Goal: Complete application form: Complete application form

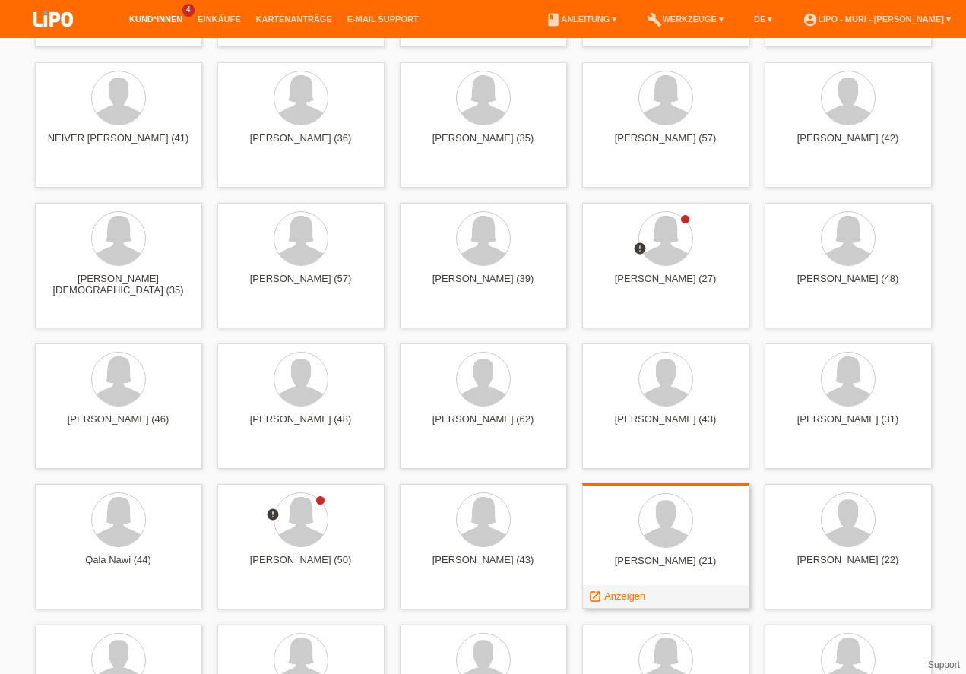
scroll to position [4290, 0]
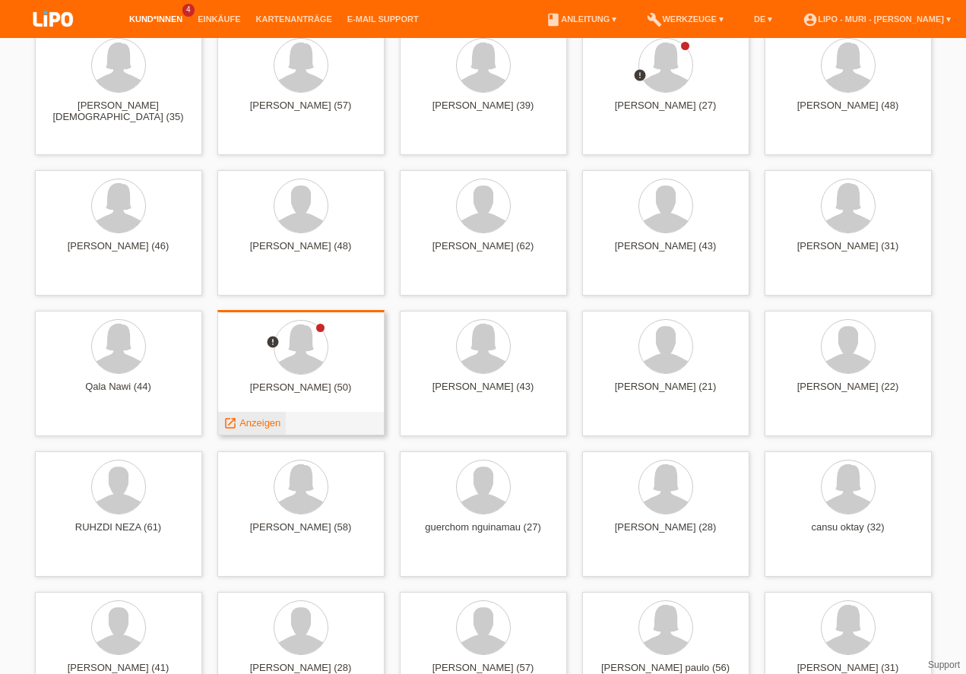
click at [262, 426] on span "Anzeigen" at bounding box center [259, 422] width 41 height 11
click at [0, 0] on div at bounding box center [0, 0] width 0 height 0
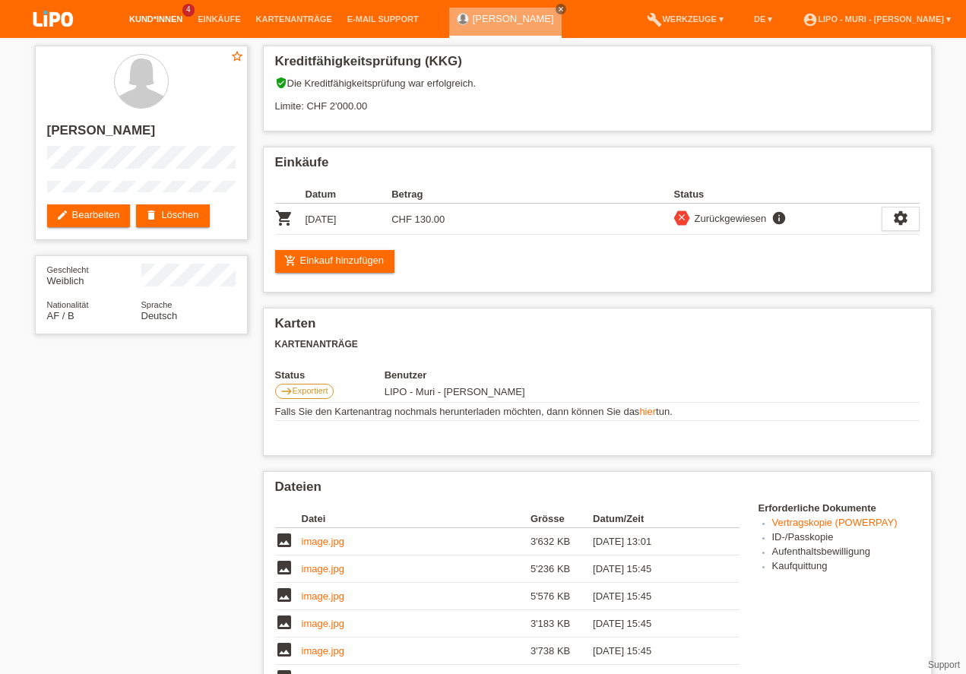
click at [154, 16] on link "Kund*innen" at bounding box center [156, 18] width 68 height 9
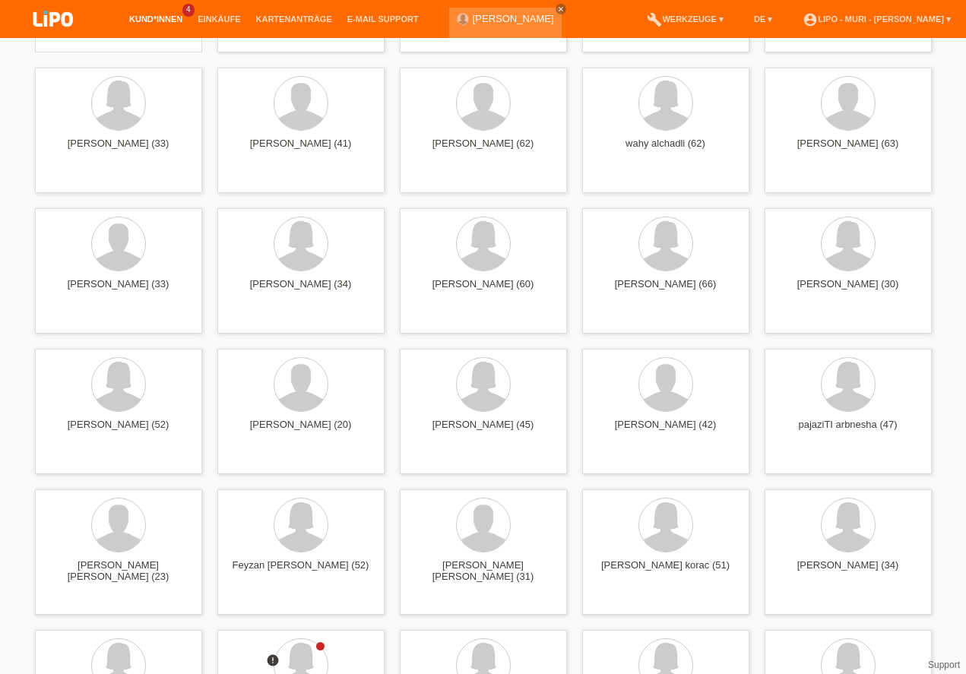
scroll to position [347, 0]
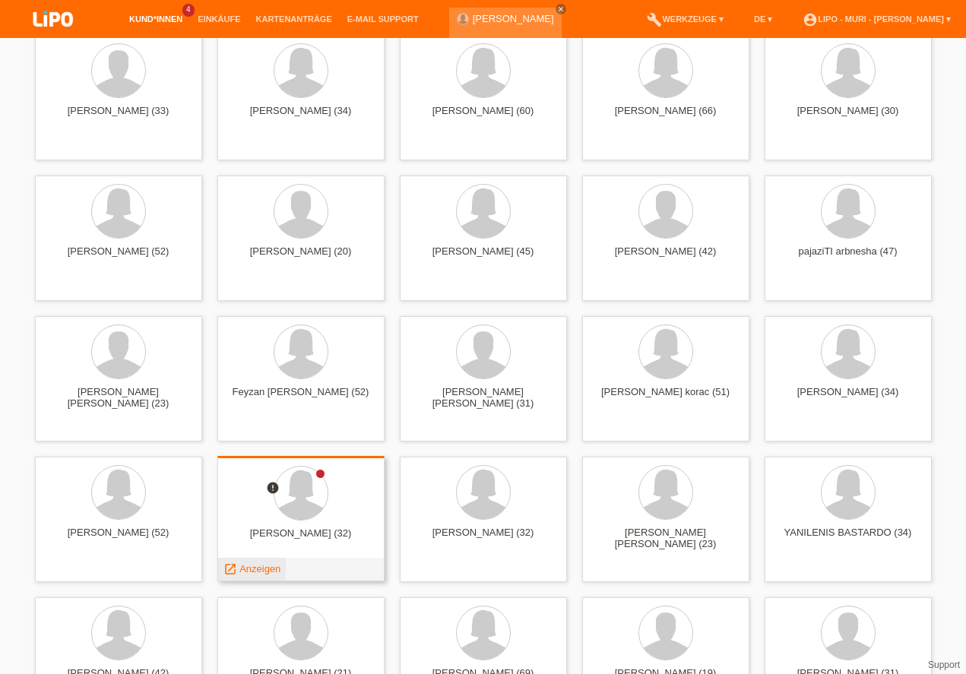
click at [238, 574] on link "launch Anzeigen" at bounding box center [252, 568] width 58 height 11
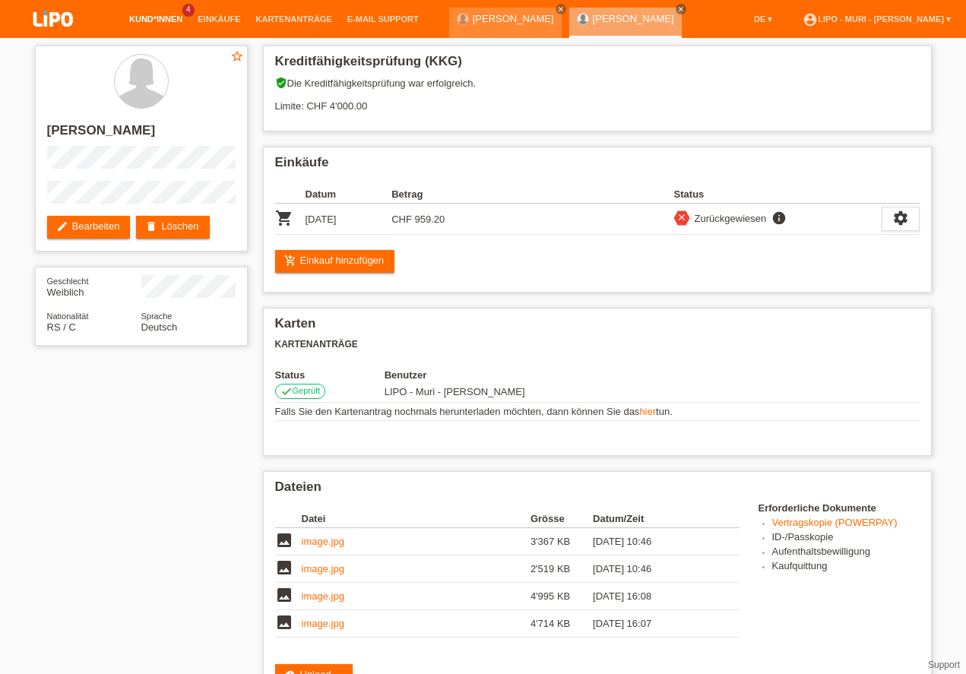
click at [148, 20] on link "Kund*innen" at bounding box center [156, 18] width 68 height 9
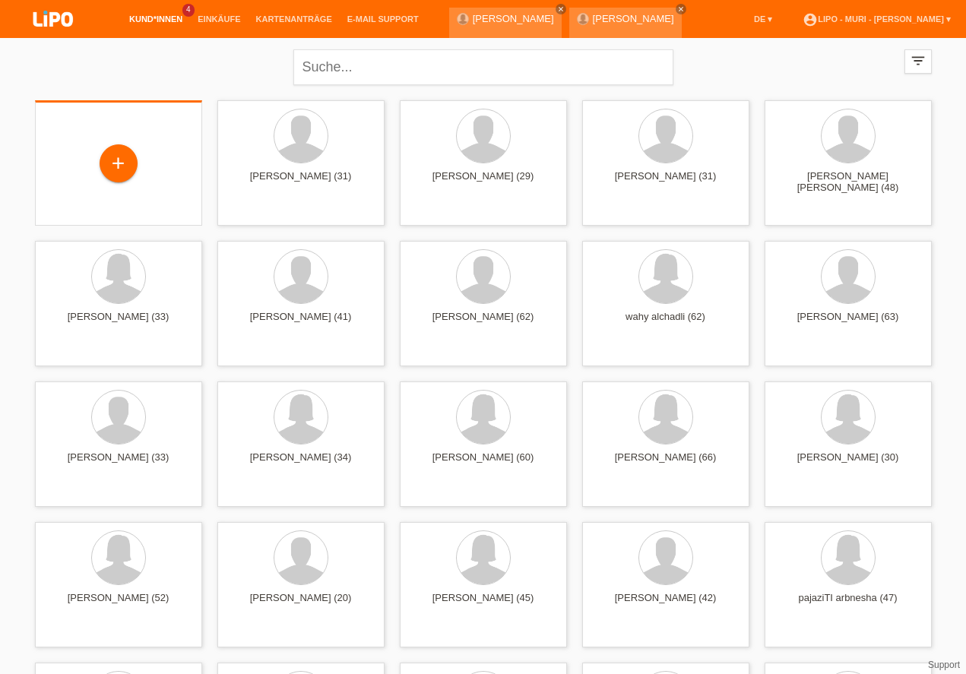
click at [110, 187] on div "+" at bounding box center [118, 162] width 167 height 125
click at [110, 188] on div "+" at bounding box center [118, 162] width 167 height 125
click at [103, 154] on div "+" at bounding box center [118, 164] width 36 height 26
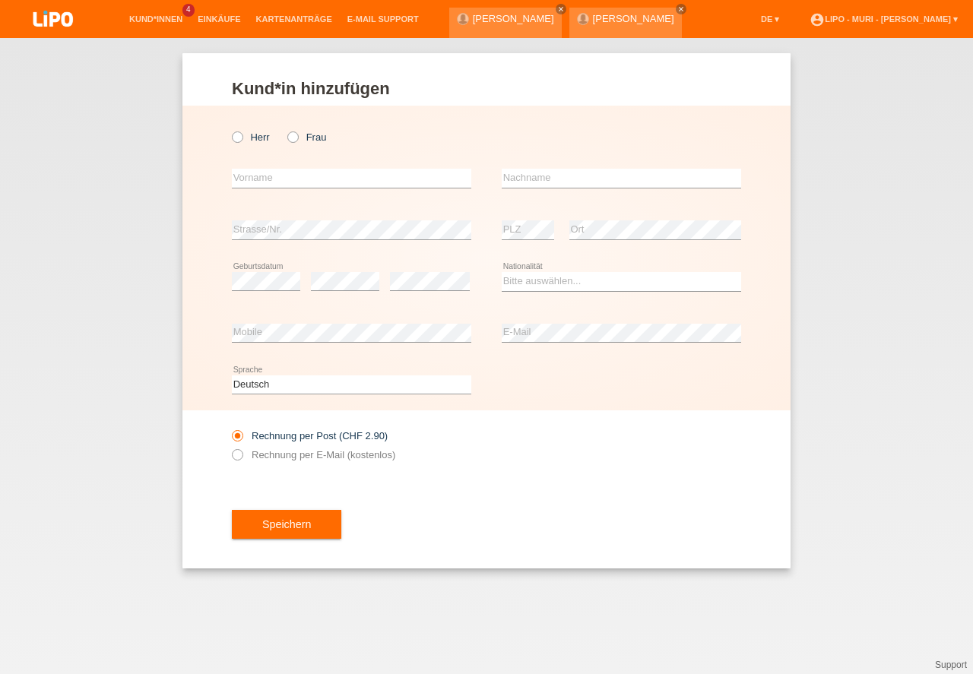
drag, startPoint x: 240, startPoint y: 138, endPoint x: 341, endPoint y: 379, distance: 261.7
click at [230, 129] on icon at bounding box center [230, 129] width 0 height 0
click at [239, 138] on input "Herr" at bounding box center [237, 137] width 10 height 10
radio input "true"
drag, startPoint x: 336, startPoint y: 388, endPoint x: 321, endPoint y: 391, distance: 15.4
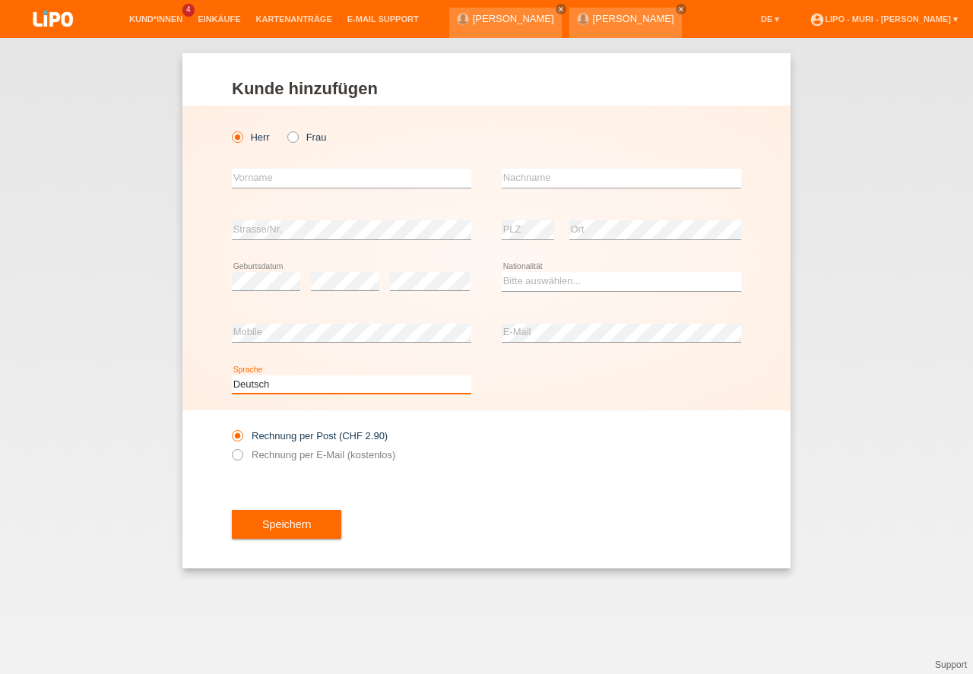
click at [335, 388] on select "Deutsch Français Italiano English" at bounding box center [351, 385] width 239 height 18
select select "fr"
click at [0, 0] on option "Français" at bounding box center [0, 0] width 0 height 0
click at [753, 24] on link "DE ▾" at bounding box center [769, 18] width 33 height 9
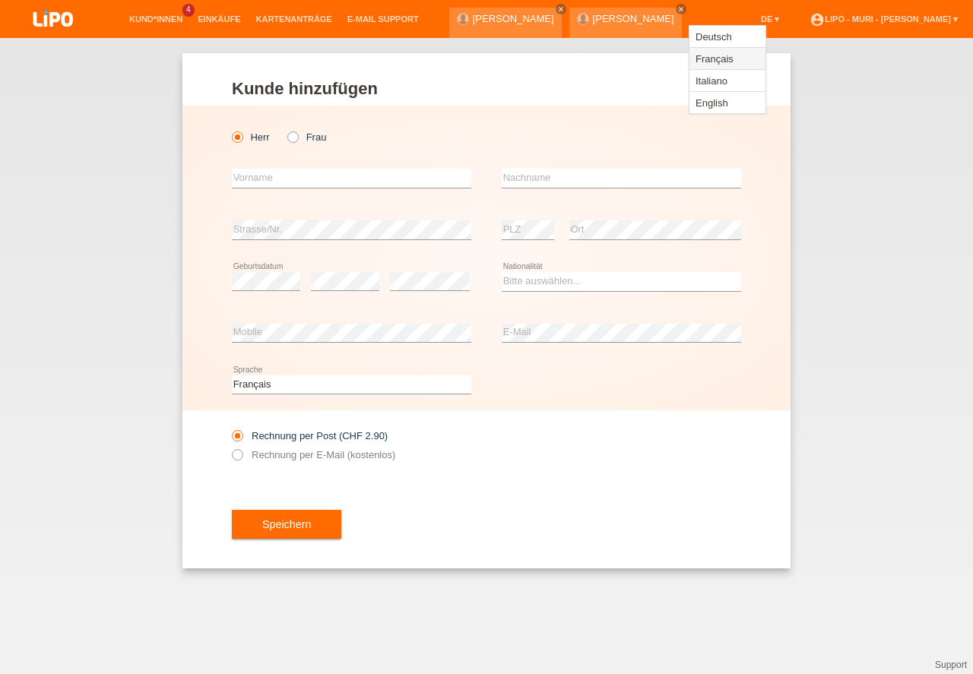
click at [715, 57] on span "Français" at bounding box center [714, 58] width 43 height 18
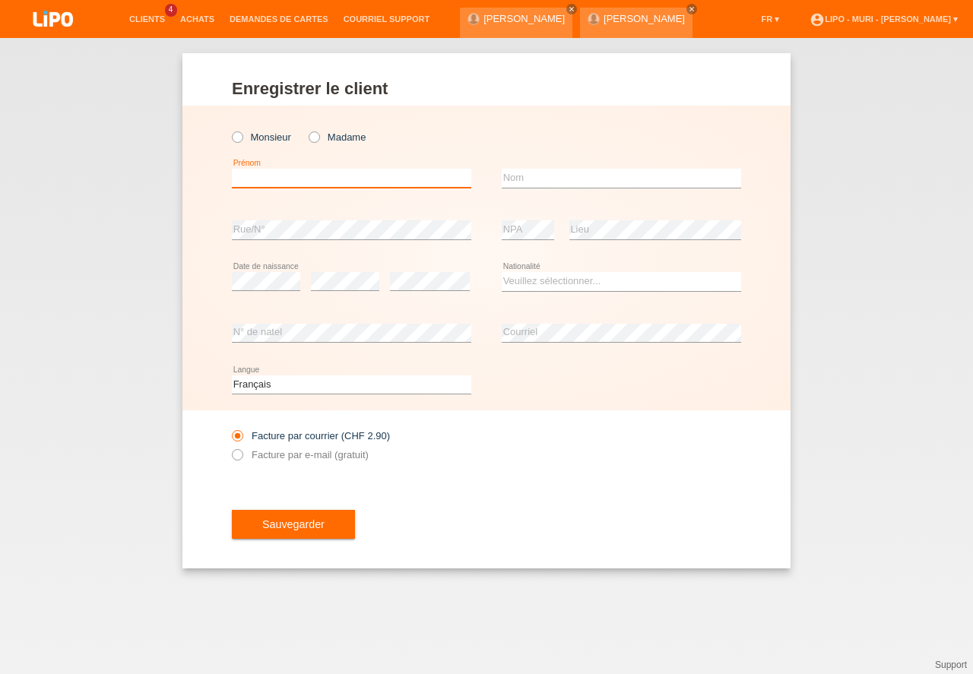
click at [274, 174] on input "text" at bounding box center [351, 178] width 239 height 19
type input "EZMARE"
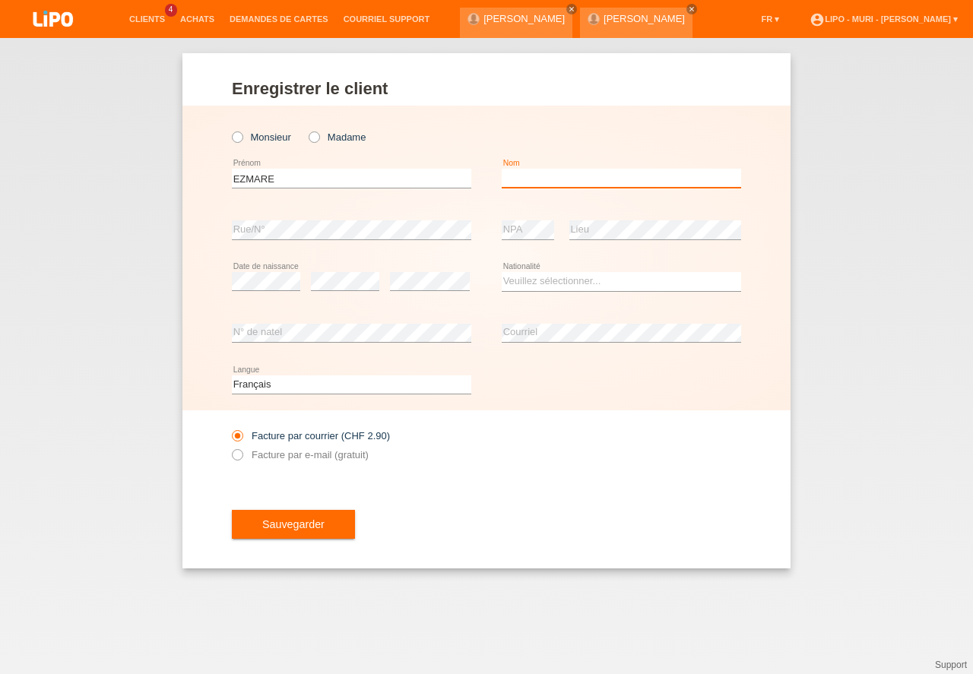
click at [520, 178] on input "text" at bounding box center [621, 178] width 239 height 19
type input "TAJIK"
click at [558, 285] on select "Veuillez sélectionner... Suisse Allemagne Autriche Liechtenstein ------------ A…" at bounding box center [621, 281] width 239 height 18
select select "AF"
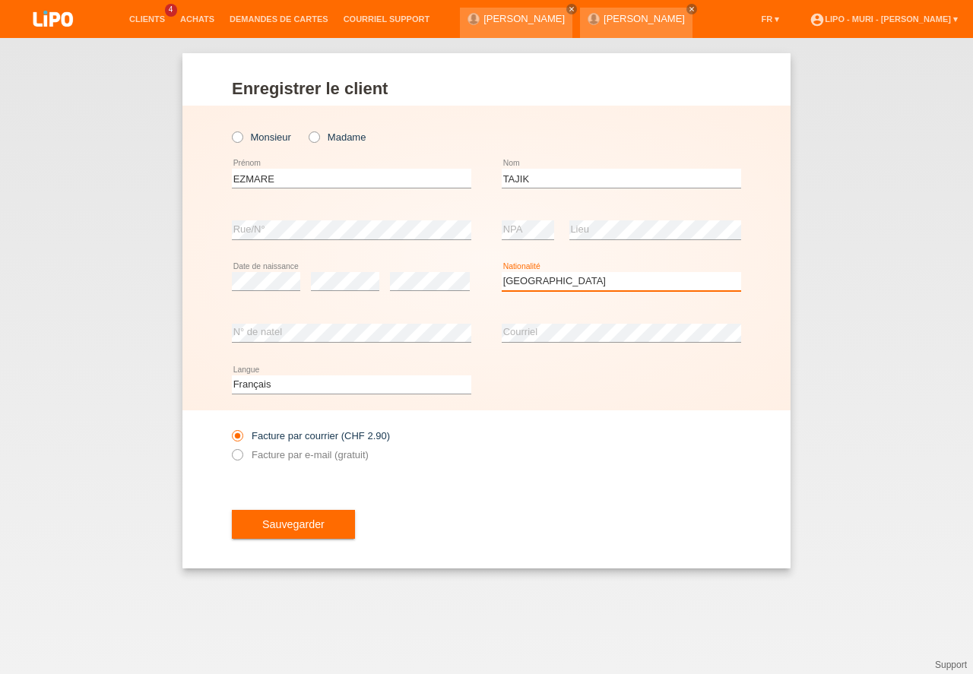
click at [0, 0] on option "[GEOGRAPHIC_DATA]" at bounding box center [0, 0] width 0 height 0
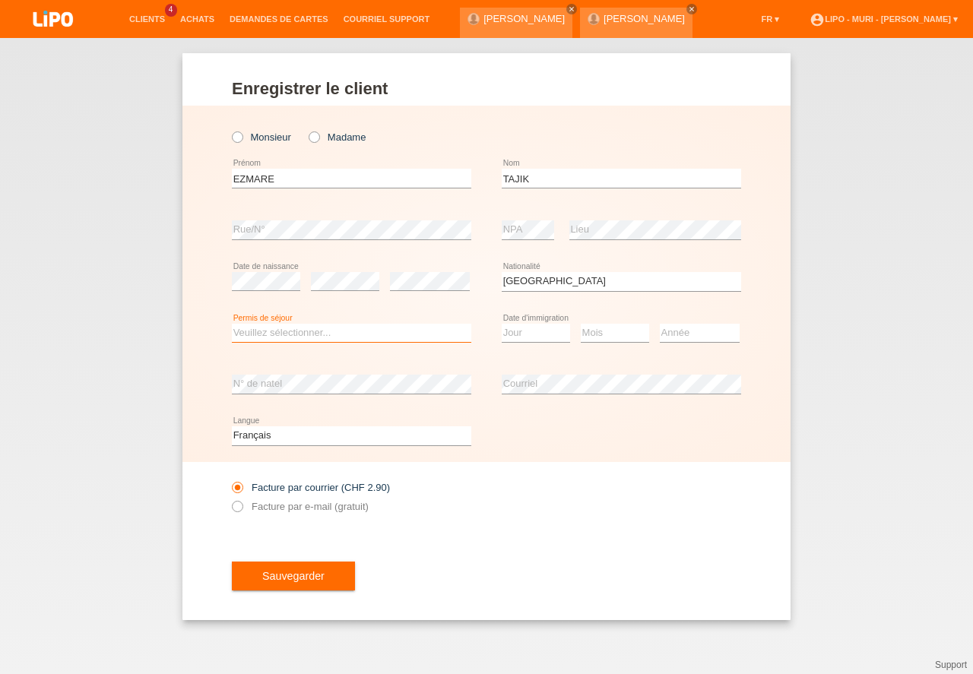
click at [350, 333] on select "Veuillez sélectionner... C B B - Statut de réfugié Autre" at bounding box center [351, 333] width 239 height 18
drag, startPoint x: 319, startPoint y: 375, endPoint x: 535, endPoint y: 345, distance: 218.7
select select "B"
click at [0, 0] on option "B" at bounding box center [0, 0] width 0 height 0
click at [538, 337] on select "Jour 01 02 03 04 05 06 07 08 09 10 11" at bounding box center [536, 333] width 68 height 18
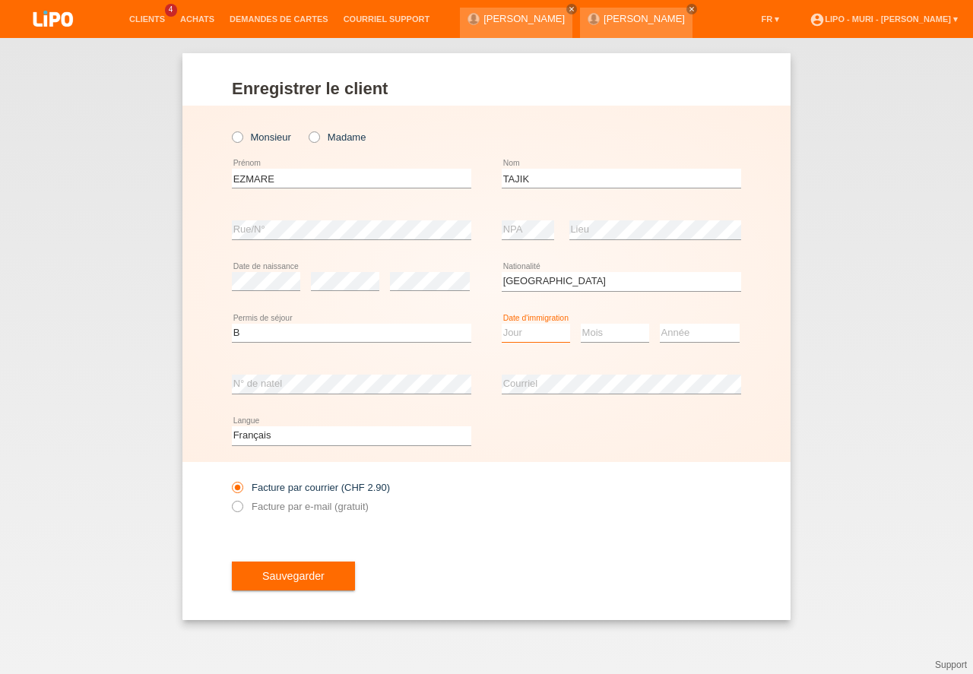
select select "10"
click at [0, 0] on option "10" at bounding box center [0, 0] width 0 height 0
click at [606, 338] on select "Mois 01 02 03 04 05 06 07 08 09 10 11" at bounding box center [615, 333] width 68 height 18
select select "04"
click at [0, 0] on option "04" at bounding box center [0, 0] width 0 height 0
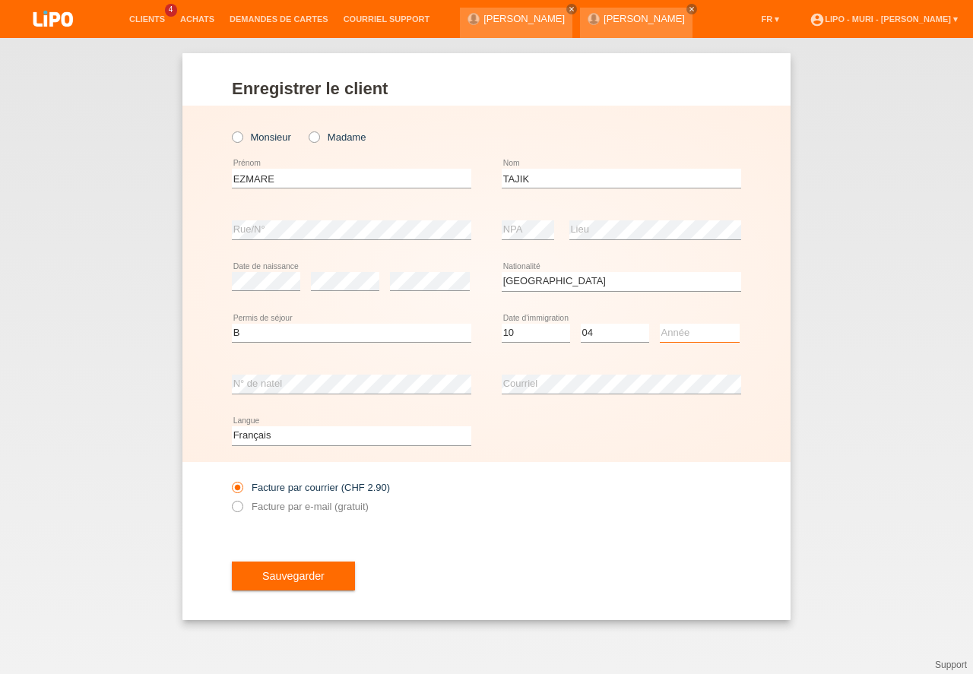
click at [671, 335] on select "Année 2025 2024 2023 2022 2021 2020 2019 2018 2017 2016 2015 2014 2013 2012 201…" at bounding box center [700, 333] width 80 height 18
select select "2021"
click at [0, 0] on option "2021" at bounding box center [0, 0] width 0 height 0
click at [280, 574] on button "Sauvegarder" at bounding box center [293, 576] width 123 height 29
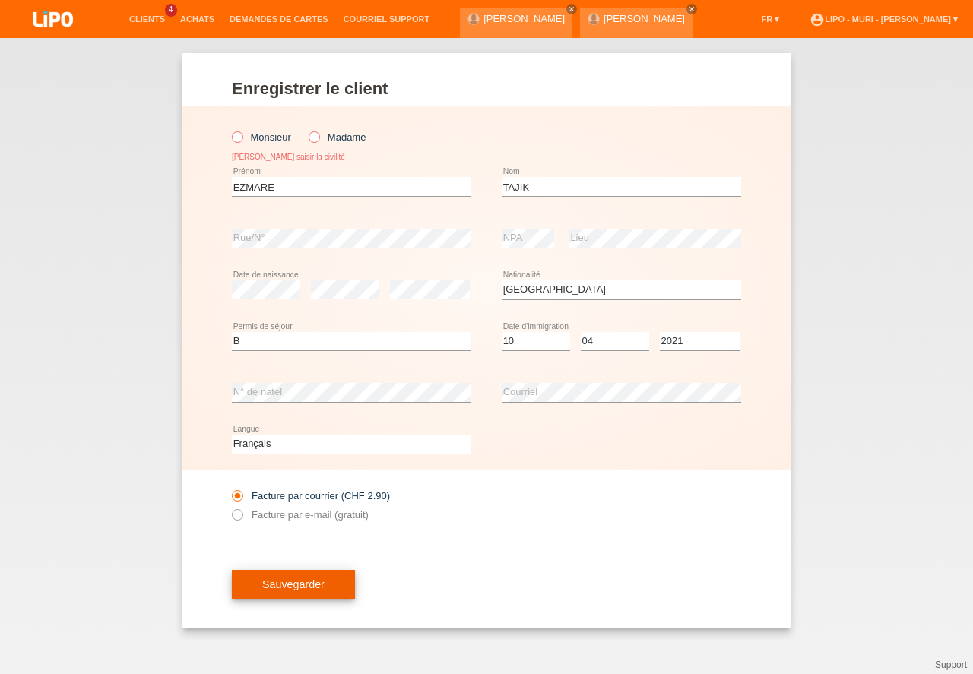
click at [284, 586] on button "Sauvegarder" at bounding box center [293, 584] width 123 height 29
click at [302, 591] on button "Sauvegarder" at bounding box center [293, 584] width 123 height 29
click at [230, 129] on icon at bounding box center [230, 129] width 0 height 0
click at [233, 140] on input "Monsieur" at bounding box center [237, 137] width 10 height 10
radio input "true"
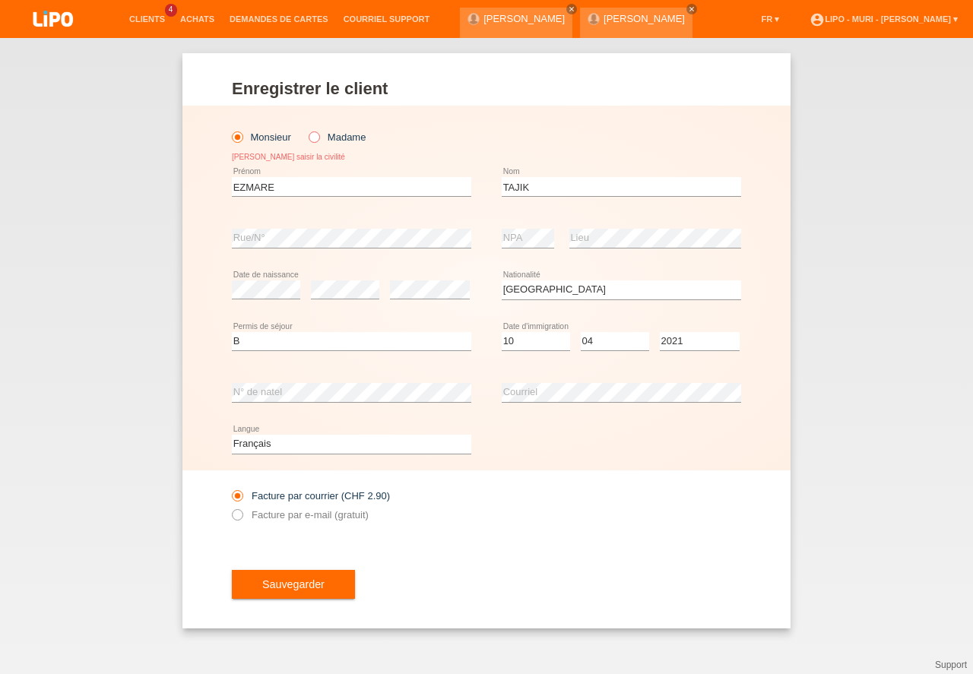
click at [230, 129] on icon at bounding box center [230, 129] width 0 height 0
click at [241, 137] on input "Monsieur" at bounding box center [237, 137] width 10 height 10
click at [312, 589] on button "Sauvegarder" at bounding box center [293, 584] width 123 height 29
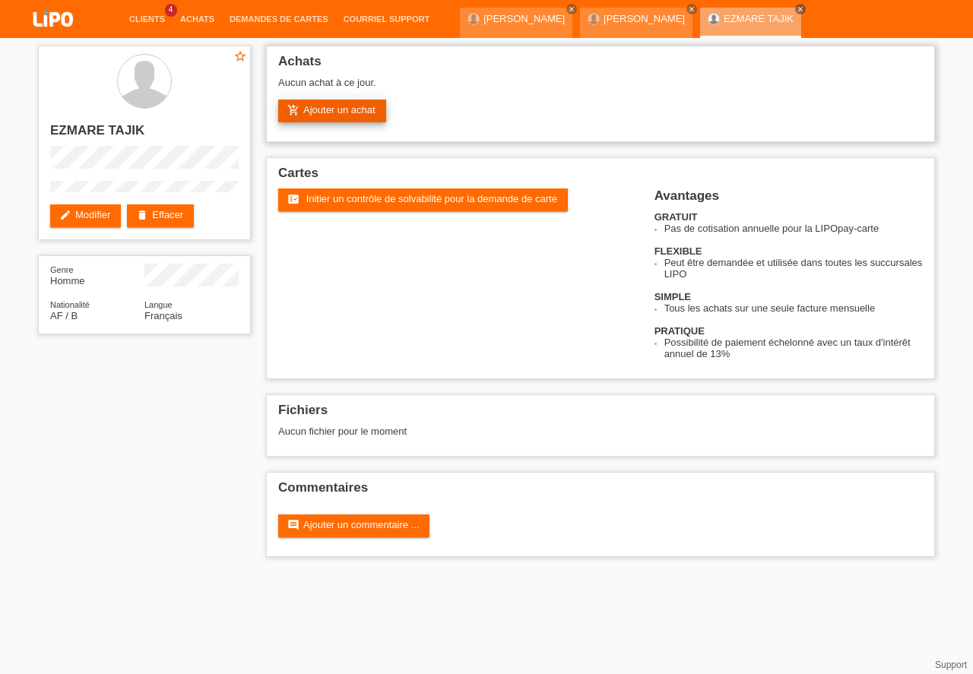
click at [340, 110] on link "add_shopping_cart Ajouter un achat" at bounding box center [332, 111] width 108 height 23
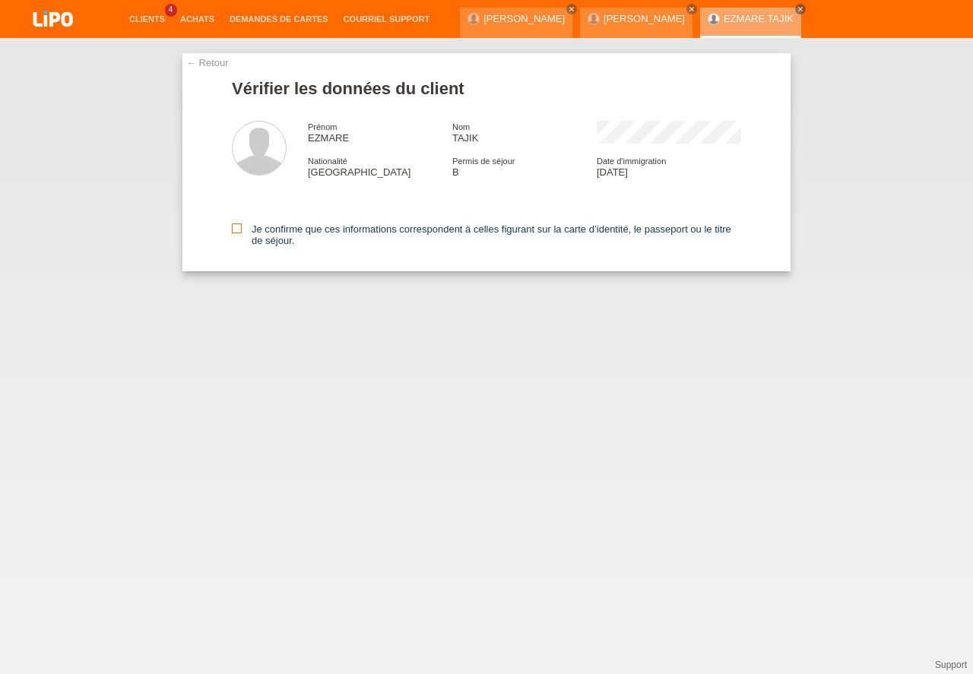
click at [235, 229] on icon at bounding box center [237, 228] width 10 height 10
click at [235, 229] on input "Je confirme que ces informations correspondent à celles figurant sur la carte d…" at bounding box center [237, 228] width 10 height 10
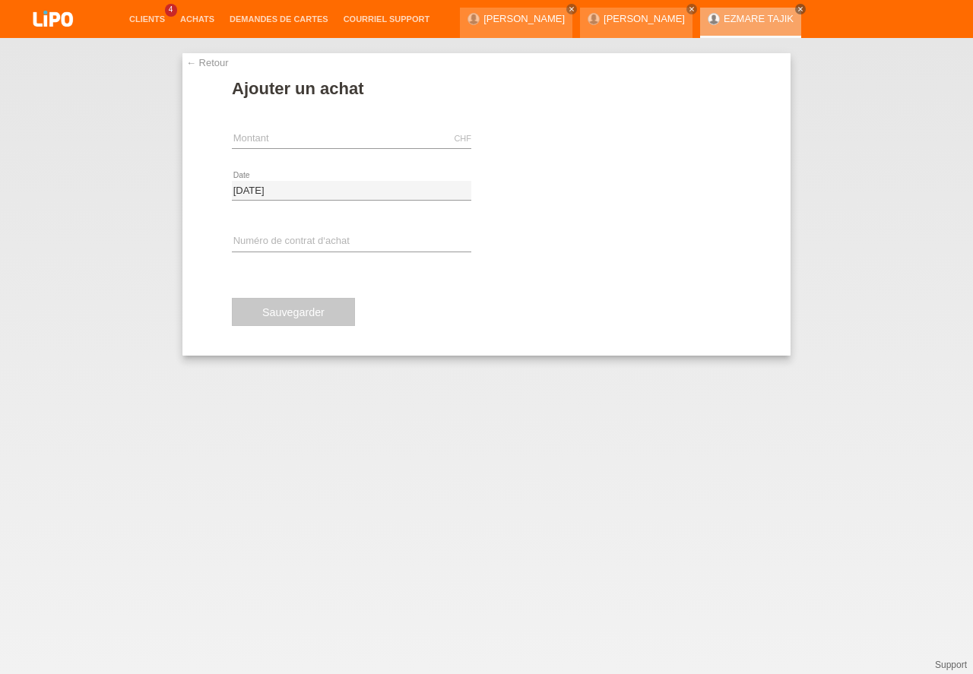
click at [207, 61] on link "← Retour" at bounding box center [207, 62] width 43 height 11
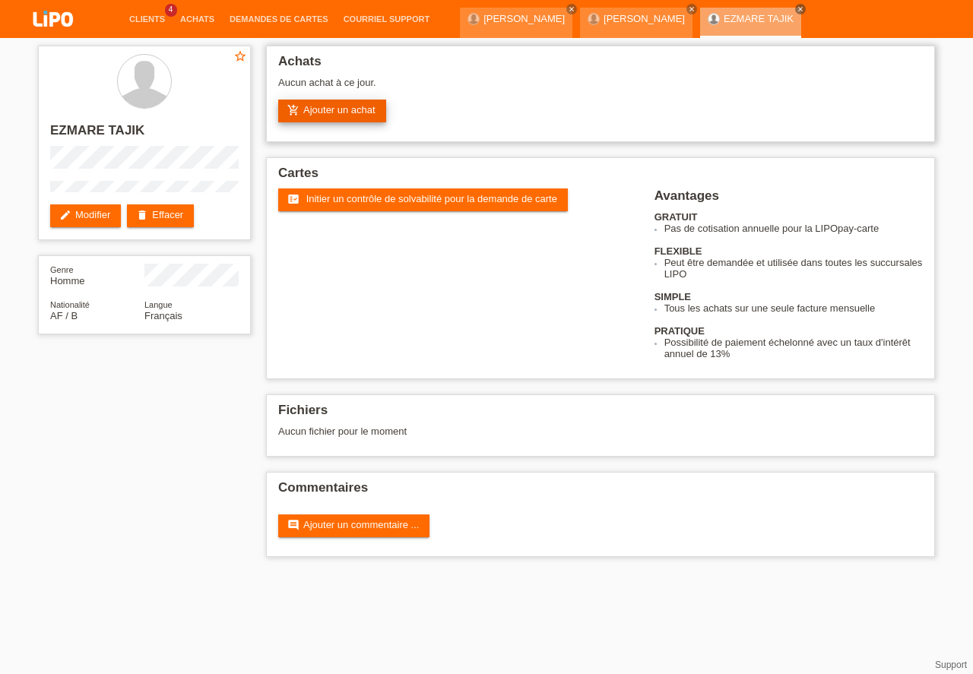
click at [338, 113] on link "add_shopping_cart Ajouter un achat" at bounding box center [332, 111] width 108 height 23
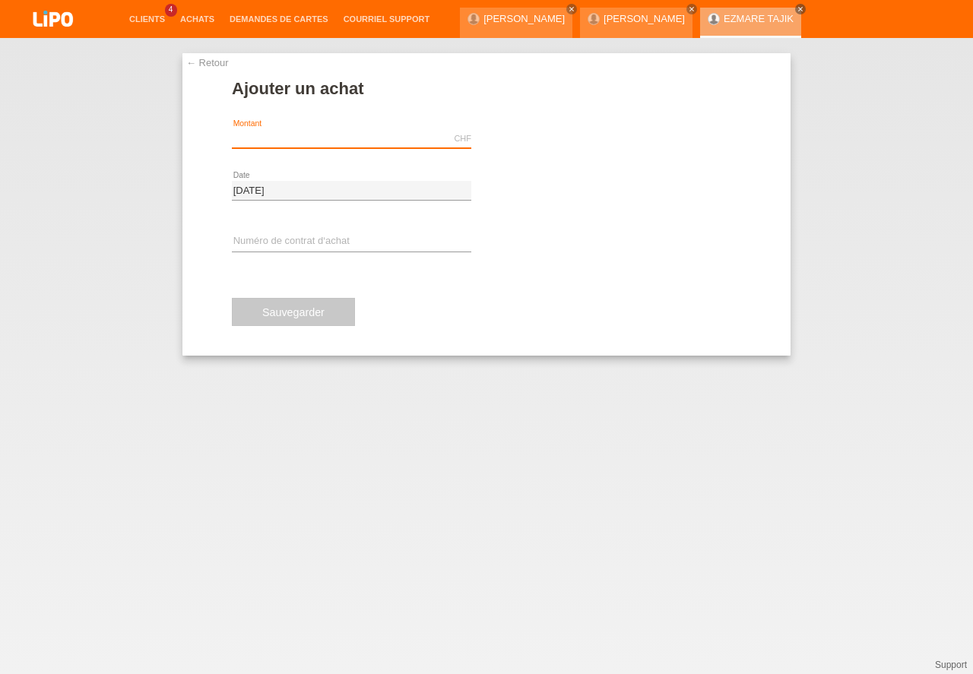
drag, startPoint x: 309, startPoint y: 143, endPoint x: 305, endPoint y: 134, distance: 10.2
click at [309, 143] on input "text" at bounding box center [351, 138] width 239 height 19
type input "2"
type input "539.10"
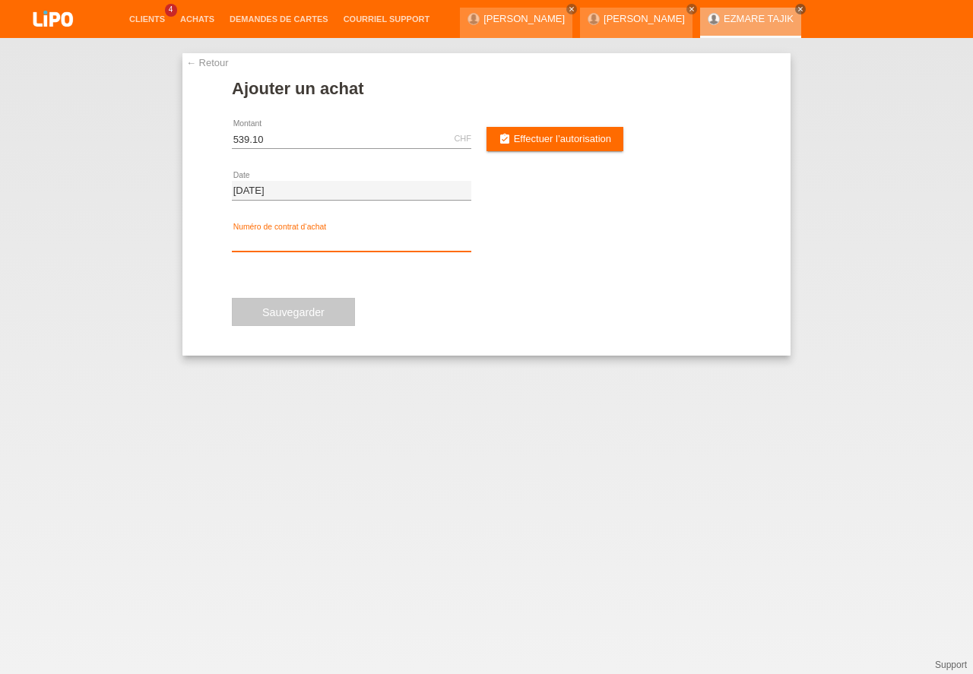
click at [325, 236] on input "text" at bounding box center [351, 242] width 239 height 19
type input "V71361"
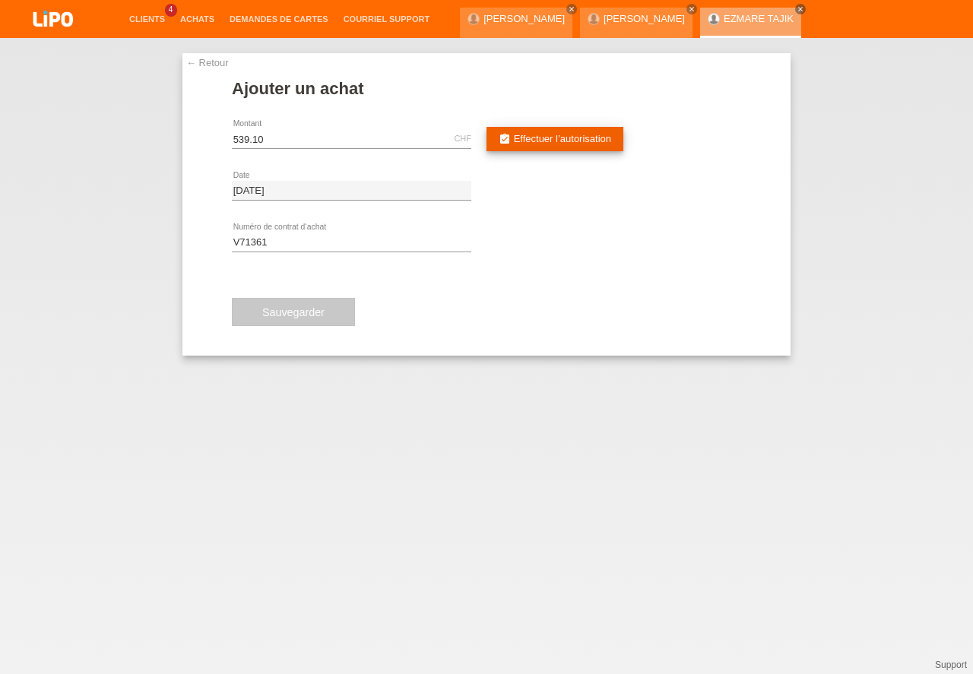
click at [593, 144] on span "Effectuer l’autorisation" at bounding box center [562, 138] width 97 height 11
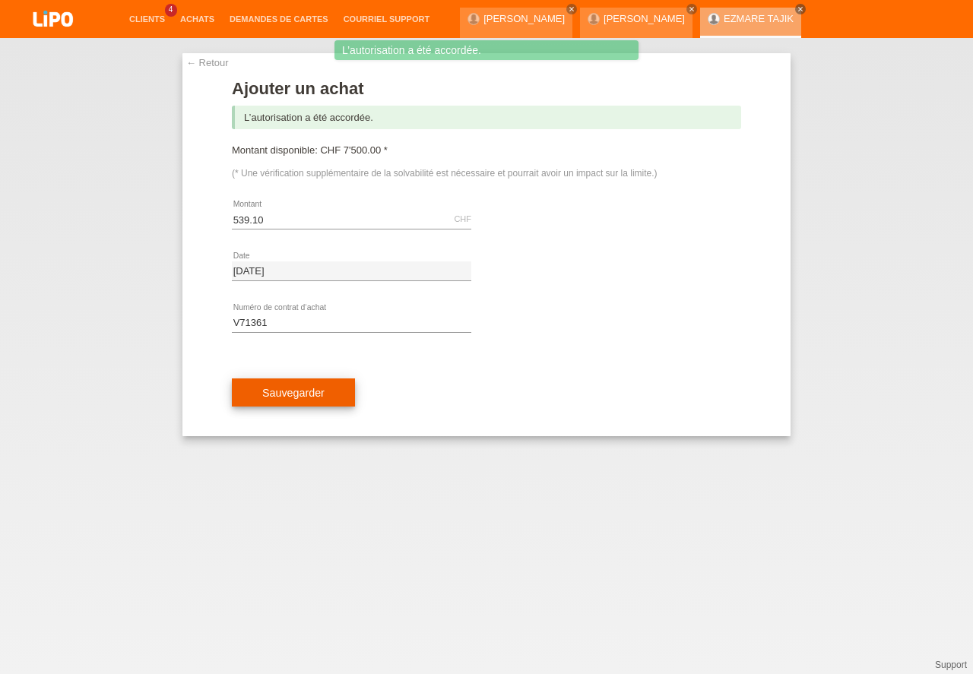
click at [299, 398] on button "Sauvegarder" at bounding box center [293, 393] width 123 height 29
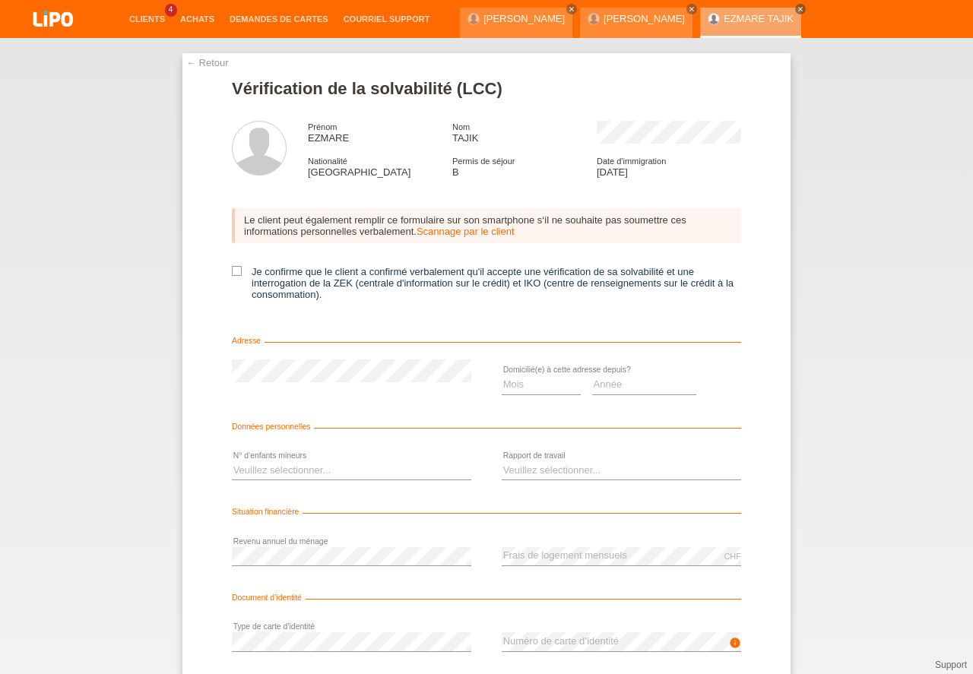
click at [235, 266] on div "Le client peut également remplir ce formulaire sur son smartphone s‘il ne souha…" at bounding box center [486, 259] width 509 height 132
click at [235, 271] on icon at bounding box center [237, 271] width 10 height 10
click at [235, 271] on input "Je confirme que le client a confirmé verbalement qu'il accepte une vérification…" at bounding box center [237, 271] width 10 height 10
checkbox input "true"
click at [519, 385] on select "Mois 01 02 03 04 05 06 07 08 09 10" at bounding box center [541, 385] width 79 height 18
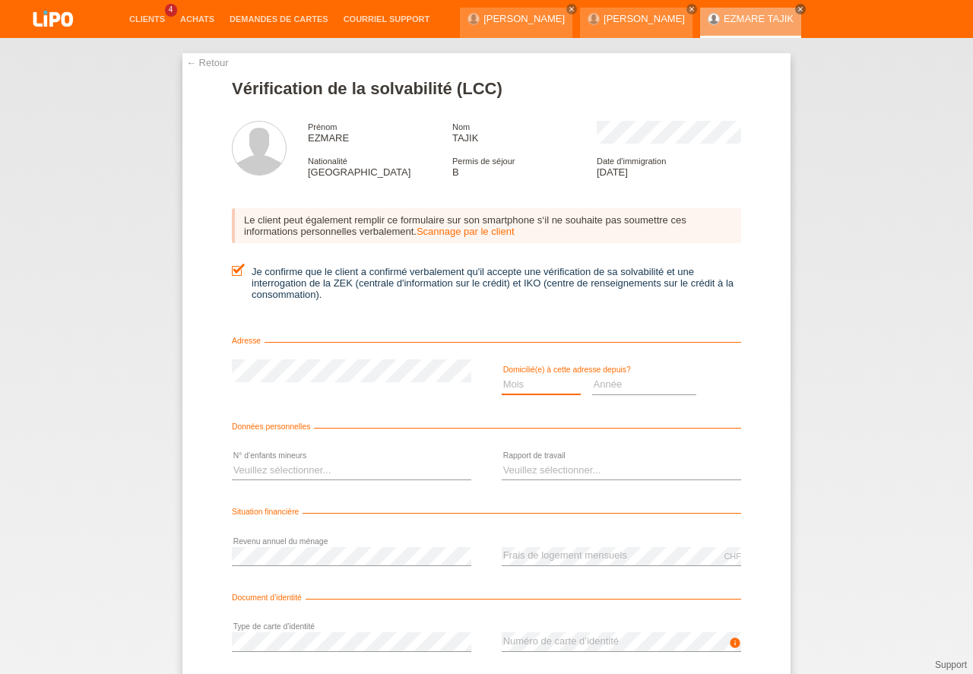
click at [629, 390] on select "Année 2025 2024 2023 2022 2021 2020 2019 2018 2017 2016 2015 2014 2013 2012 201…" at bounding box center [644, 385] width 105 height 18
select select "2024"
click at [0, 0] on option "2024" at bounding box center [0, 0] width 0 height 0
click at [564, 383] on select "Mois 01 02 03 04 05 06 07 08 09 10" at bounding box center [541, 385] width 79 height 18
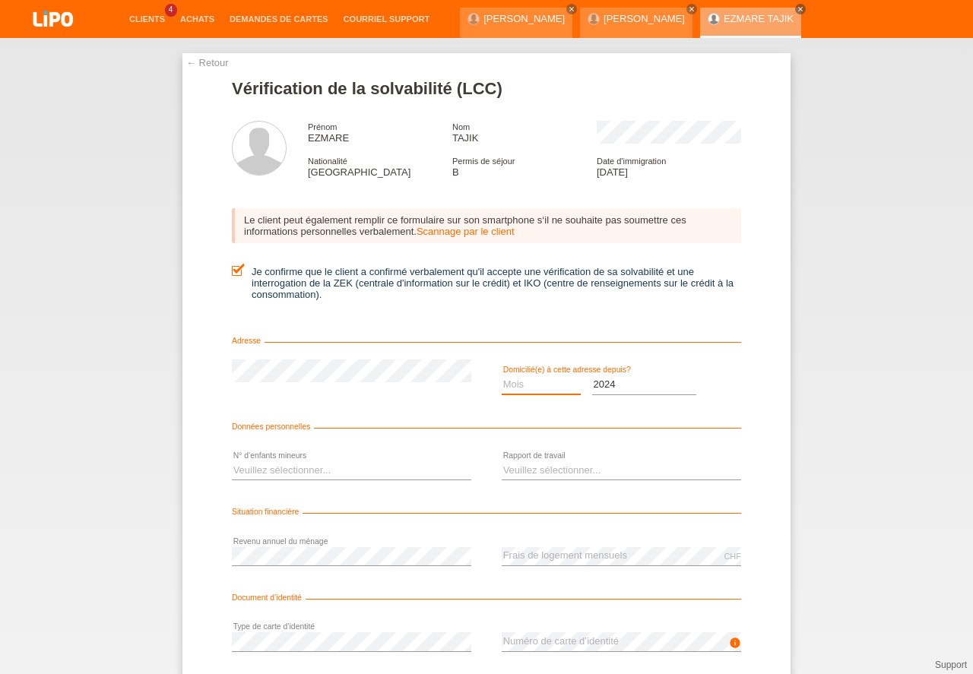
select select "01"
click at [0, 0] on option "01" at bounding box center [0, 0] width 0 height 0
click at [319, 474] on select "Veuillez sélectionner... 0 1 2 3 4 5 6 7 8 9" at bounding box center [351, 470] width 239 height 18
drag, startPoint x: 292, startPoint y: 524, endPoint x: 367, endPoint y: 498, distance: 79.6
select select "2"
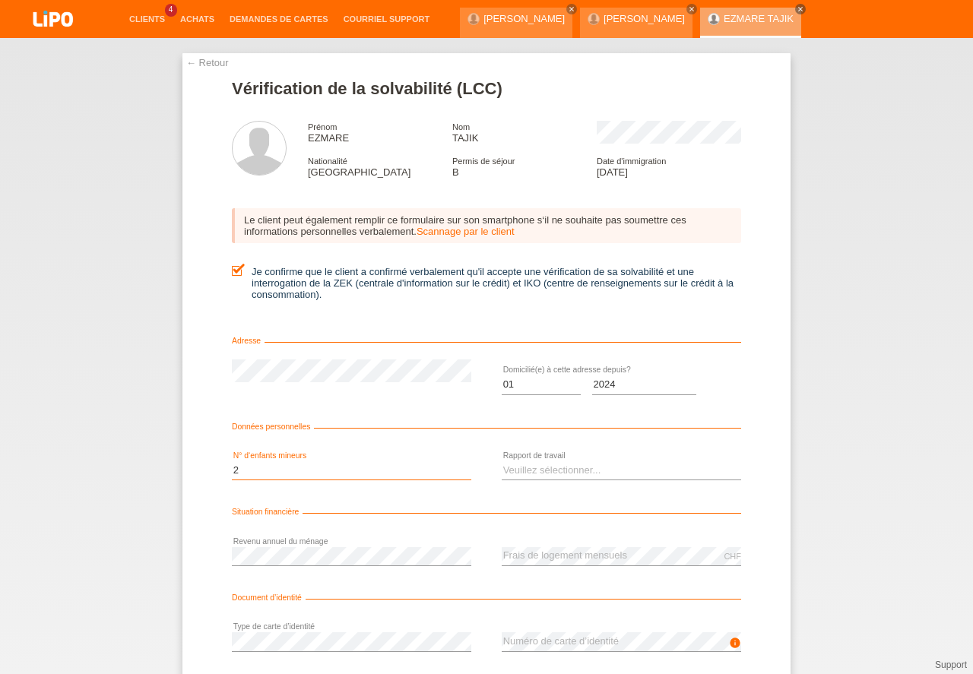
click at [0, 0] on option "2" at bounding box center [0, 0] width 0 height 0
click at [521, 468] on select "Veuillez sélectionner... A durée indéterminée A durée déterminée Apprenti/étudi…" at bounding box center [621, 470] width 239 height 18
select select "UNLIMITED"
click at [0, 0] on option "A durée indéterminée" at bounding box center [0, 0] width 0 height 0
drag, startPoint x: 969, startPoint y: 551, endPoint x: 776, endPoint y: 655, distance: 219.0
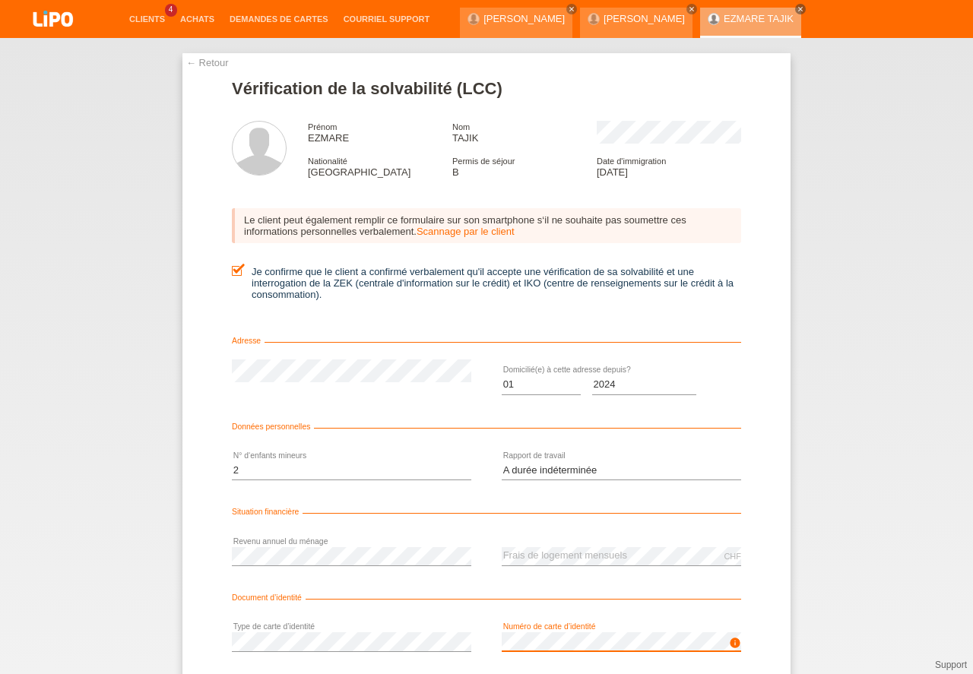
scroll to position [100, 0]
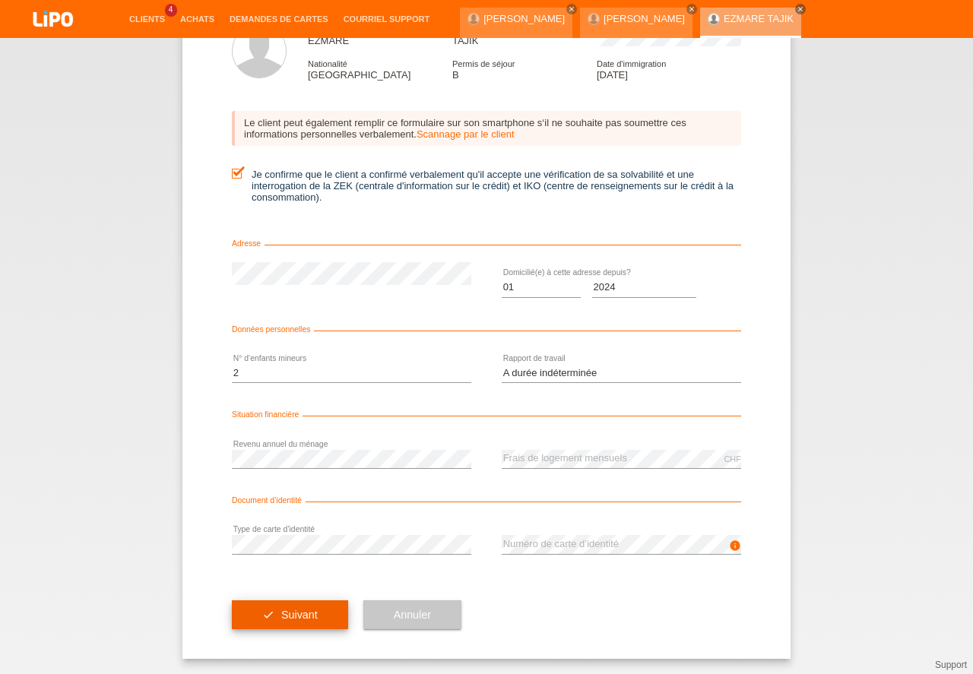
click at [248, 618] on button "check Suivant" at bounding box center [290, 615] width 116 height 29
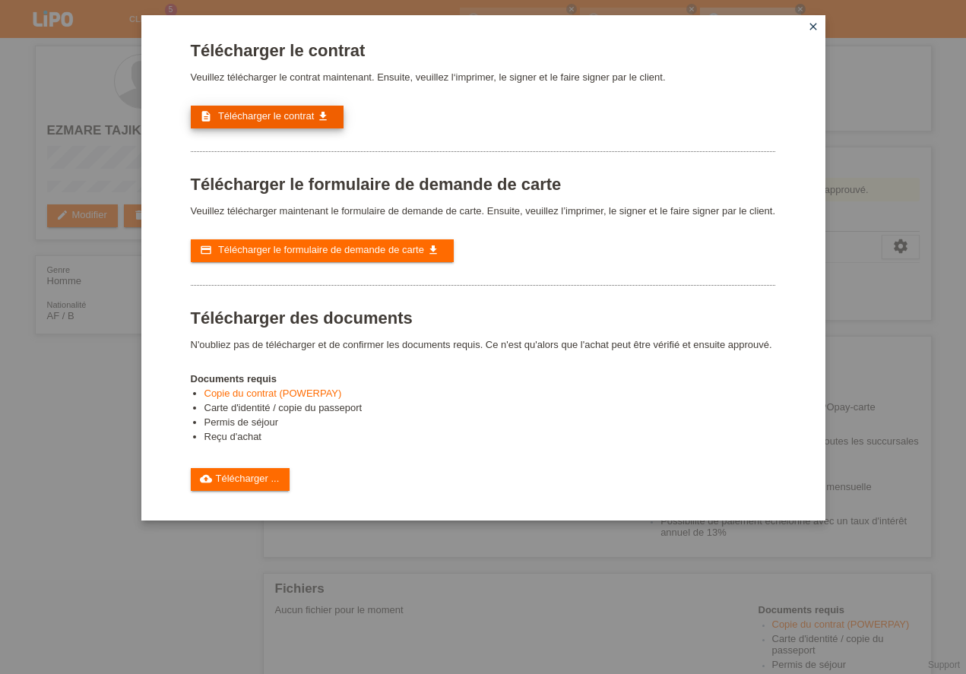
click at [288, 125] on link "description Télécharger le contrat get_app" at bounding box center [267, 117] width 153 height 23
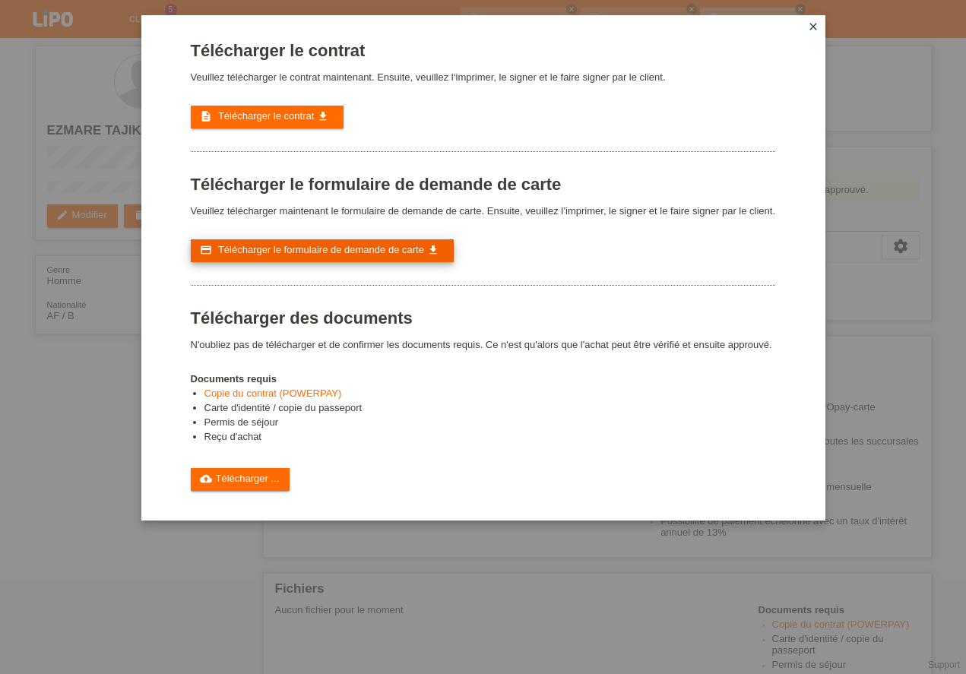
click at [303, 250] on span "Télécharger le formulaire de demande de carte" at bounding box center [321, 249] width 206 height 11
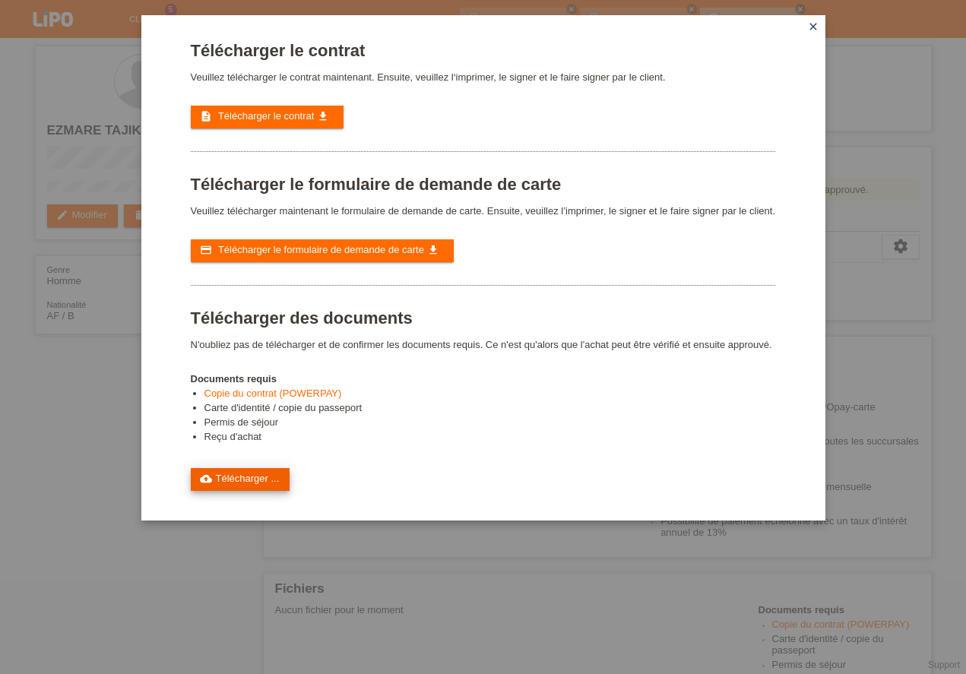
click at [268, 477] on link "cloud_upload Télécharger ..." at bounding box center [241, 479] width 100 height 23
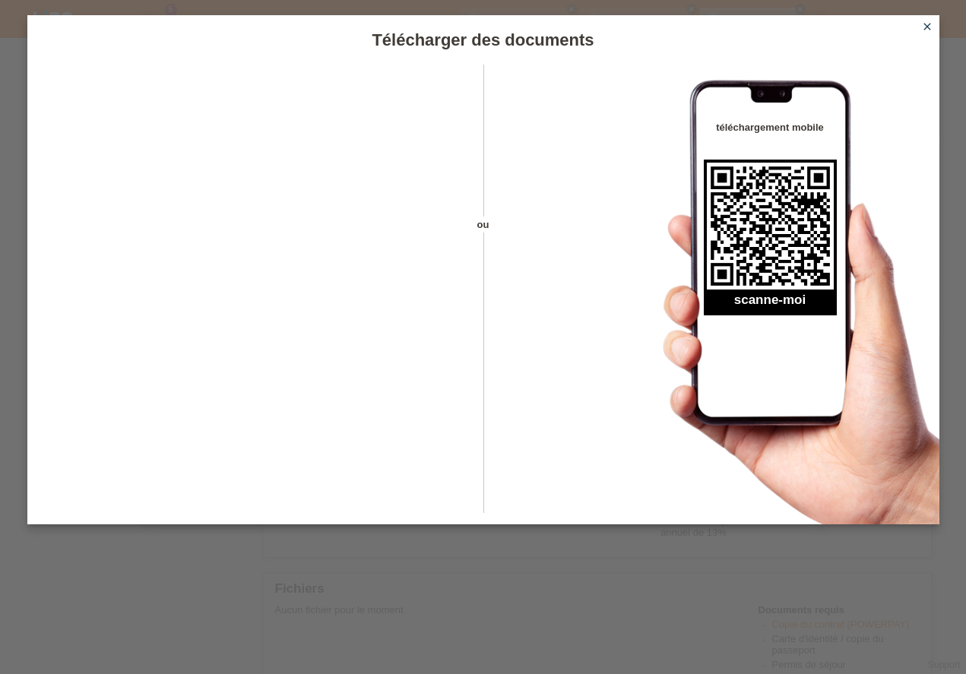
scroll to position [300, 0]
click at [927, 28] on icon "close" at bounding box center [927, 27] width 12 height 12
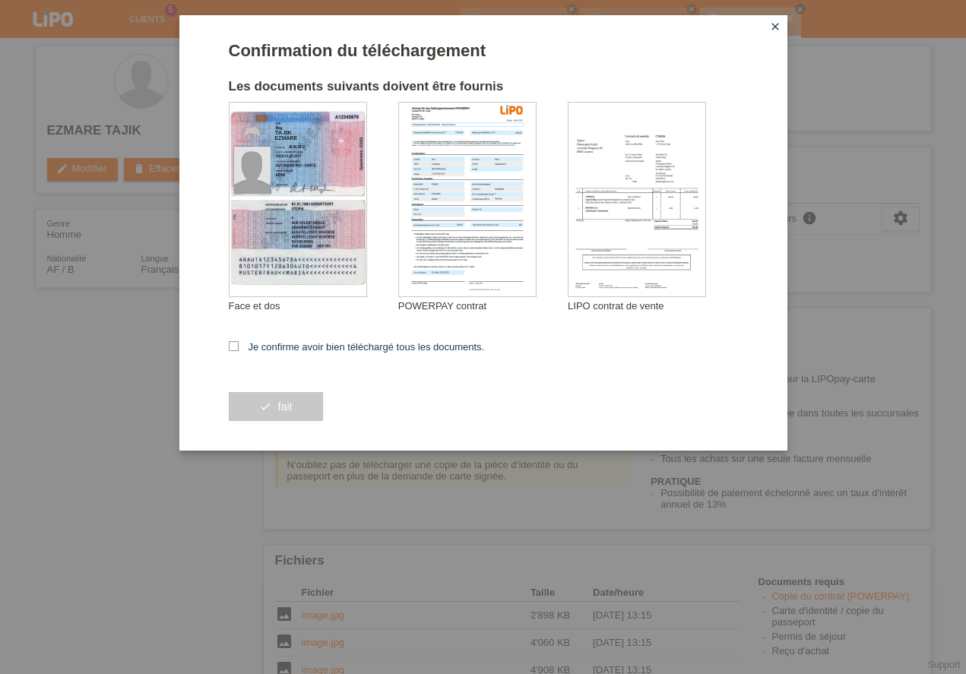
scroll to position [300, 0]
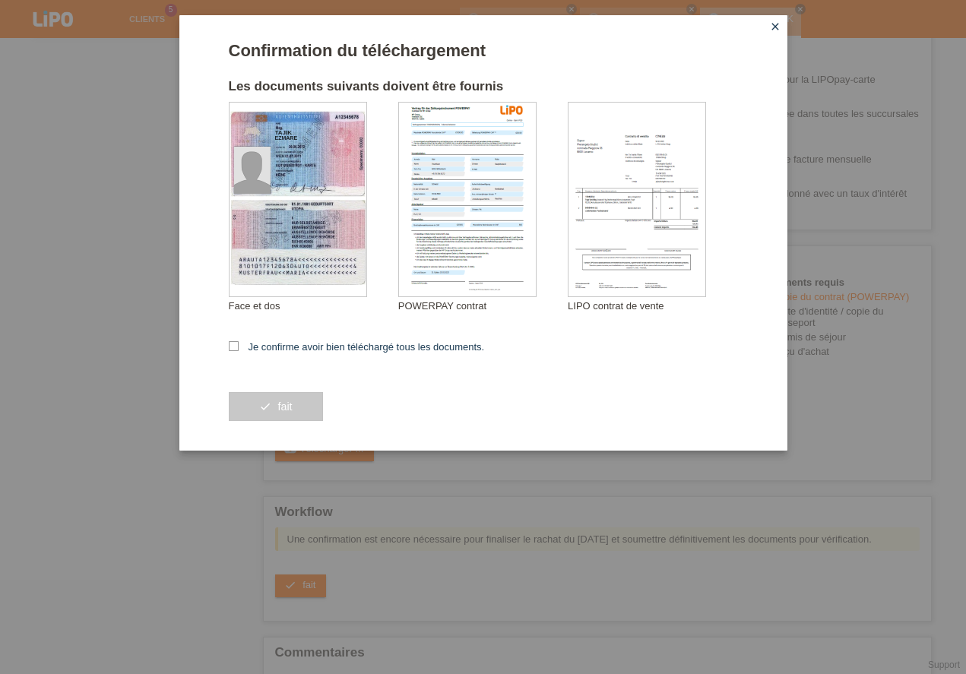
click at [236, 347] on icon at bounding box center [234, 346] width 10 height 10
click at [236, 347] on input "Je confirme avoir bien téléchargé tous les documents." at bounding box center [234, 346] width 10 height 10
checkbox input "true"
click at [265, 404] on button "check fait" at bounding box center [276, 406] width 94 height 29
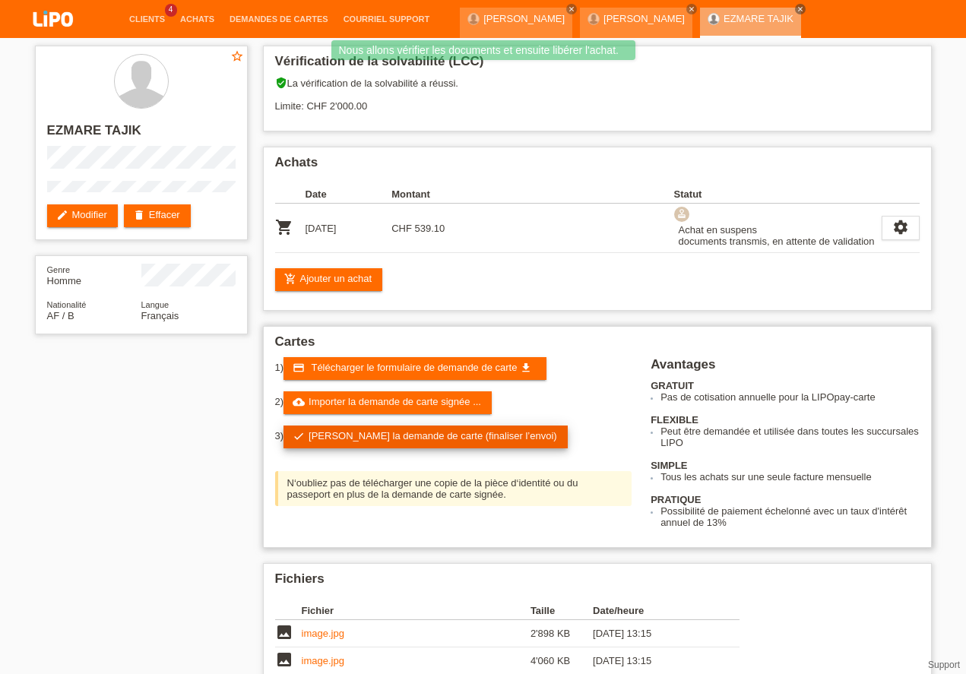
click at [312, 437] on link "check Soumettre la demande de carte (finaliser l’envoi)" at bounding box center [426, 437] width 284 height 23
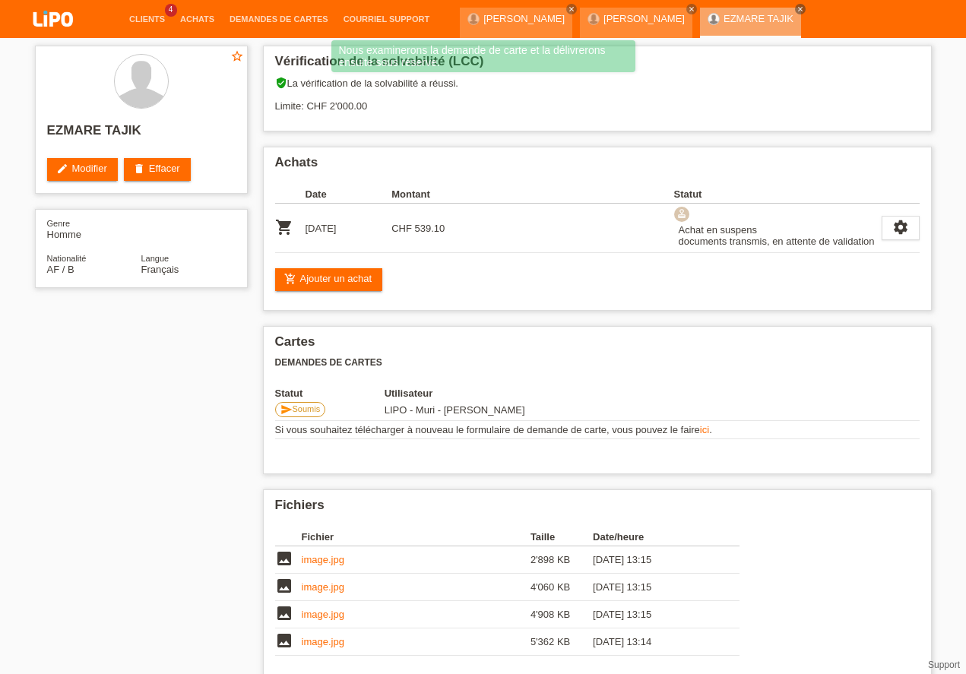
click at [84, 493] on div "star_border EZMARE TAJIK edit Modifier delete Effacer Genre Homme Nationalité A…" at bounding box center [483, 439] width 912 height 803
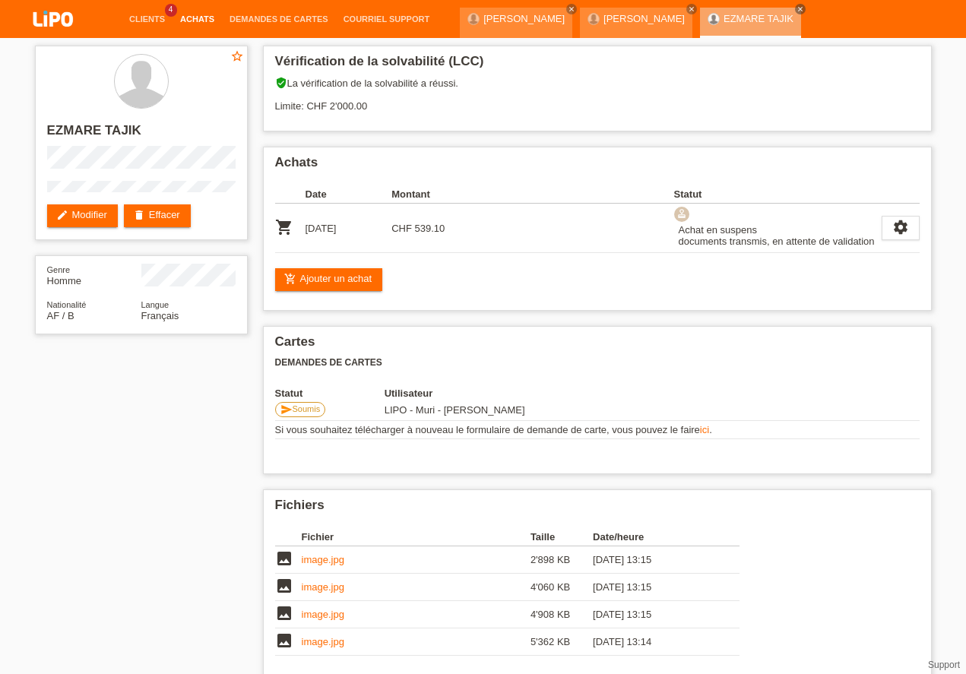
click at [191, 18] on link "Achats" at bounding box center [197, 18] width 49 height 9
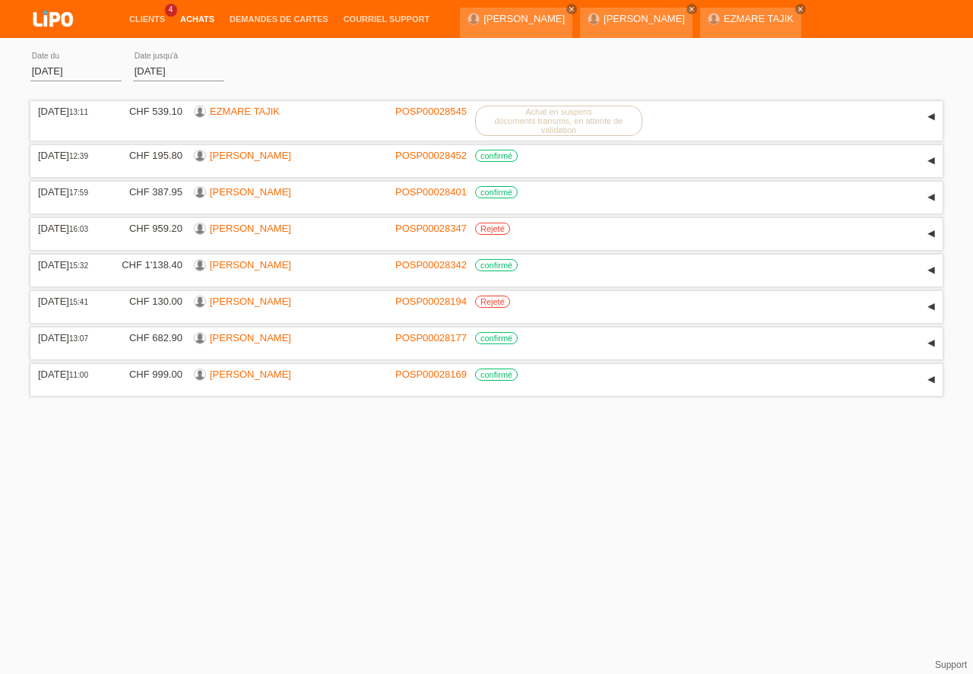
click at [598, 401] on html "Clients 4 Achats Demandes de cartes Courriel Support close menu" at bounding box center [486, 200] width 973 height 401
